Goal: Information Seeking & Learning: Learn about a topic

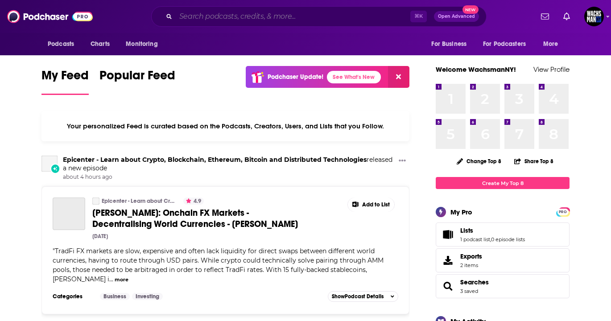
click at [285, 17] on input "Search podcasts, credits, & more..." at bounding box center [293, 16] width 235 height 14
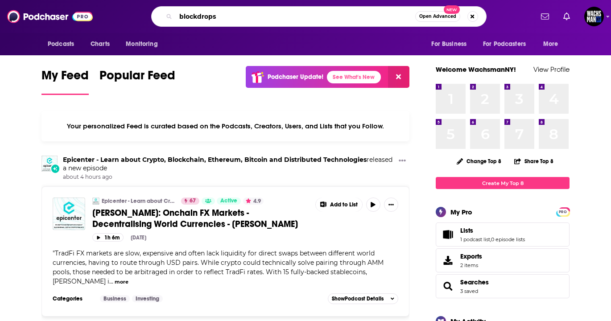
type input "blockdrops"
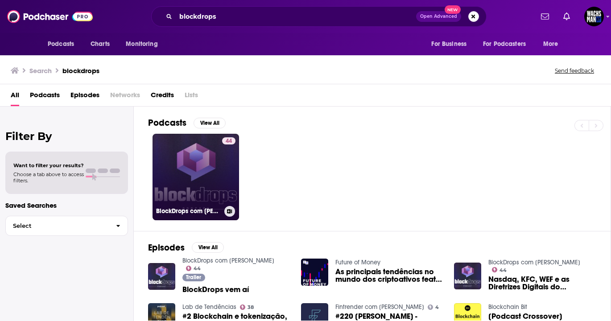
click at [213, 161] on link "44 BlockDrops com [PERSON_NAME]" at bounding box center [196, 177] width 87 height 87
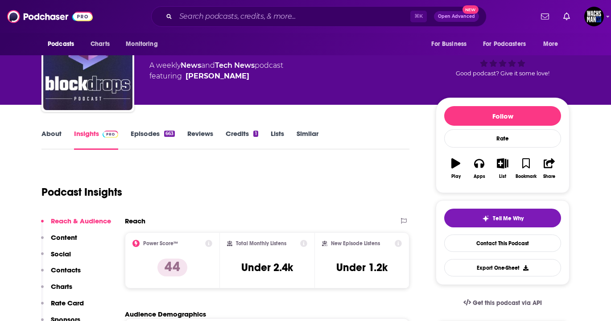
scroll to position [48, 0]
